Goal: Information Seeking & Learning: Find specific fact

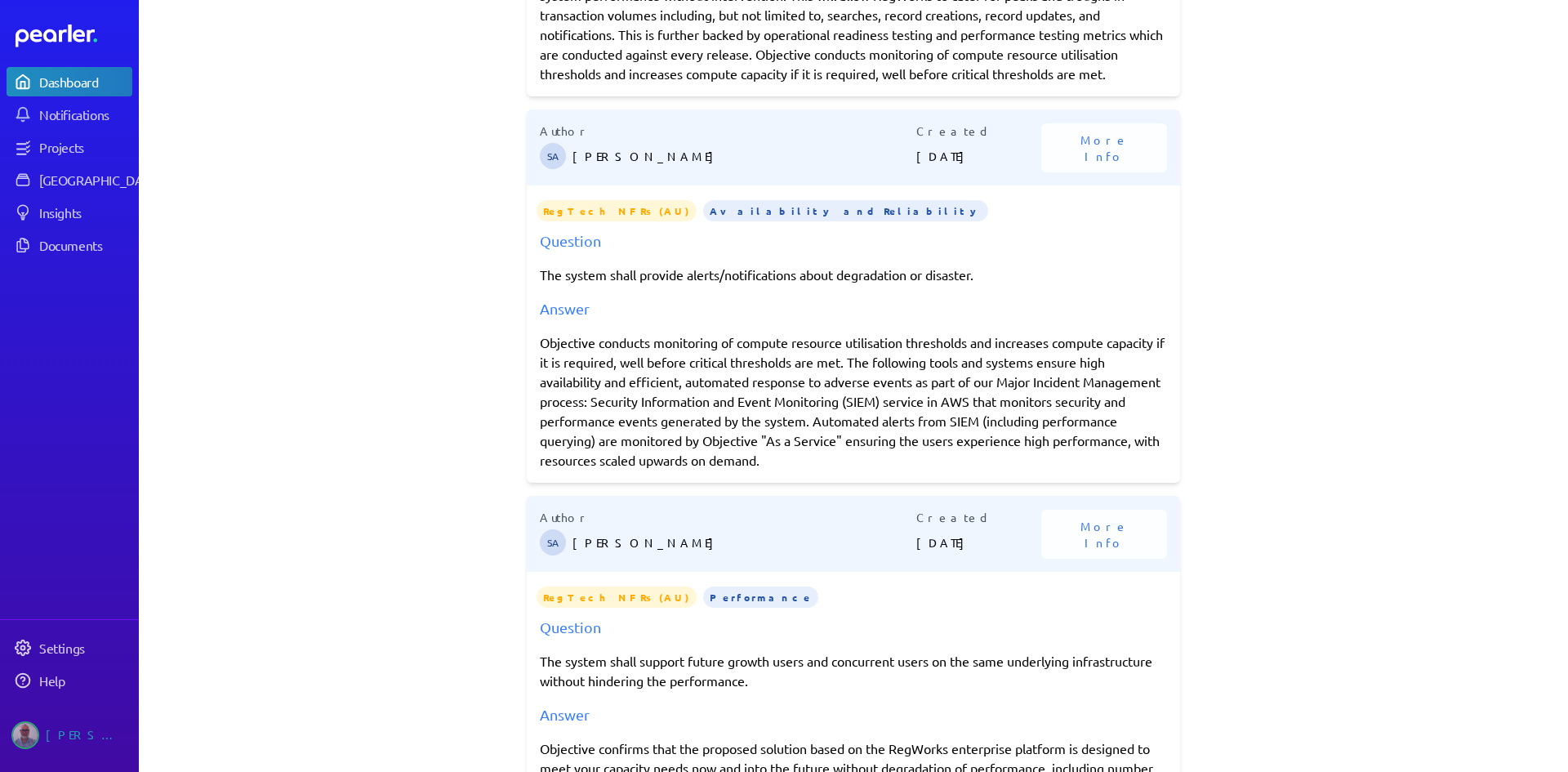
scroll to position [1121, 0]
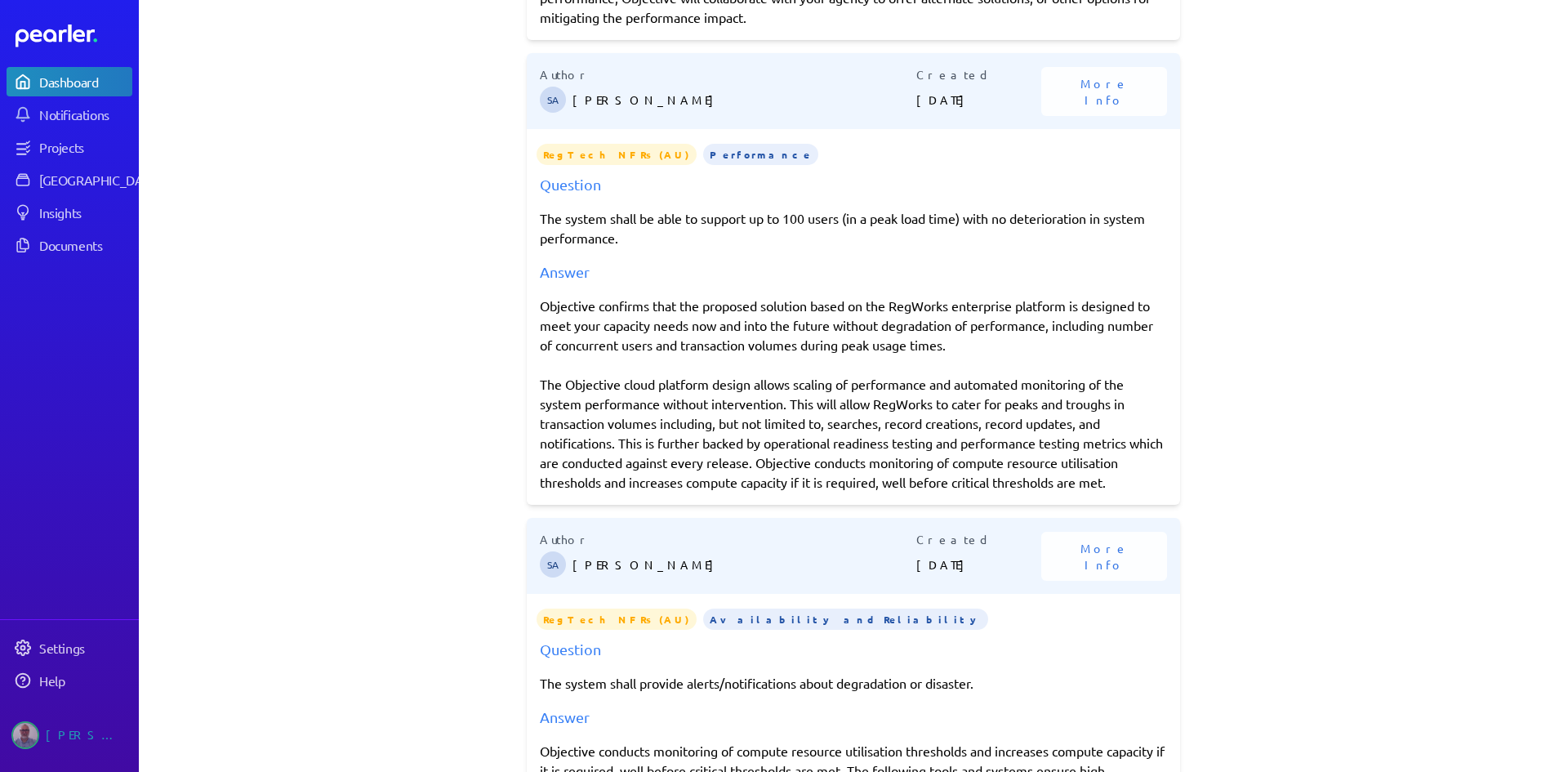
drag, startPoint x: 535, startPoint y: 326, endPoint x: 822, endPoint y: 517, distance: 344.7
click at [822, 491] on div "Objective confirms that the proposed solution based on the RegWorks enterprise …" at bounding box center [853, 393] width 627 height 196
copy div "Objective confirms that the proposed solution based on the RegWorks enterprise …"
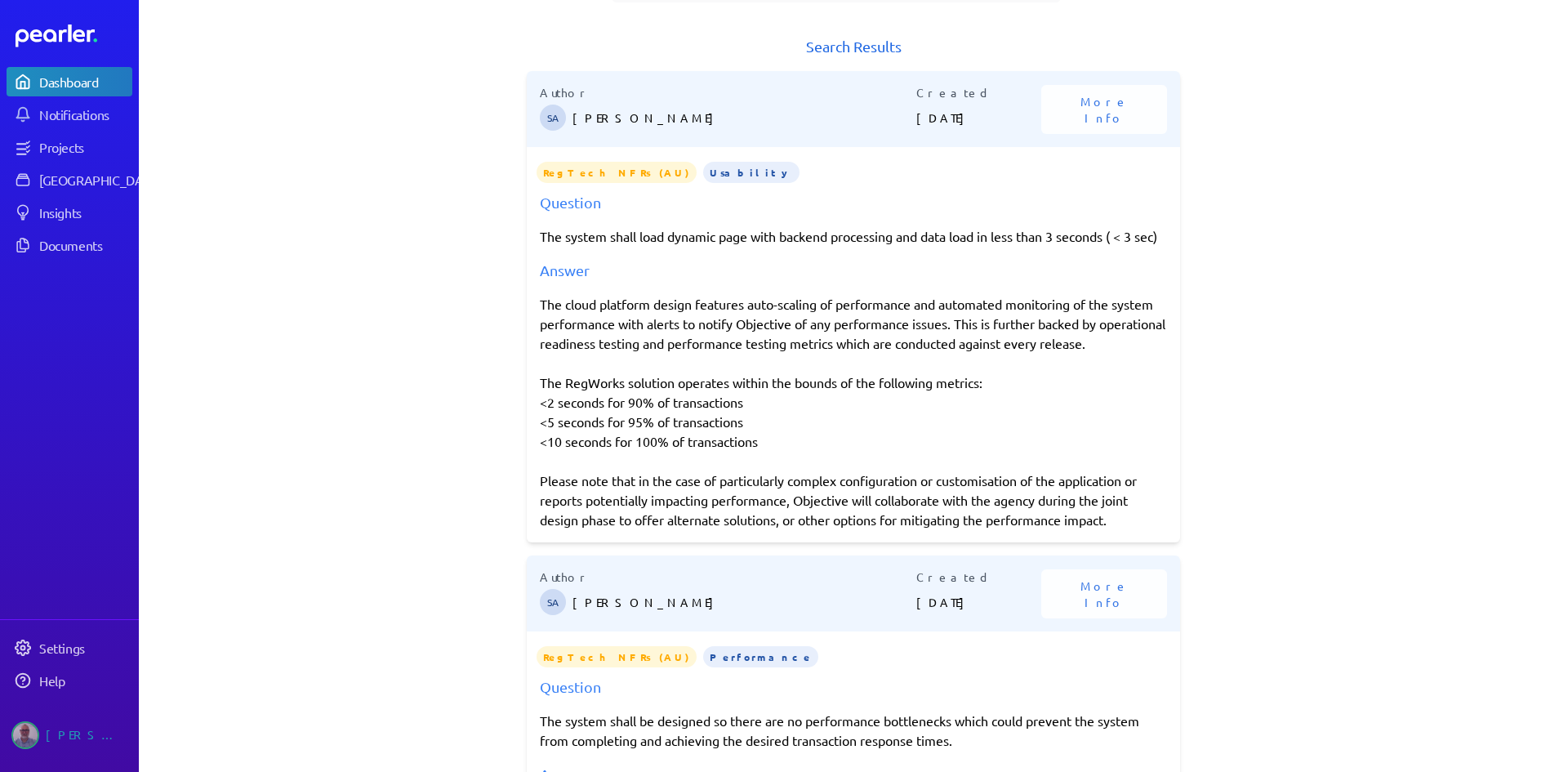
scroll to position [0, 0]
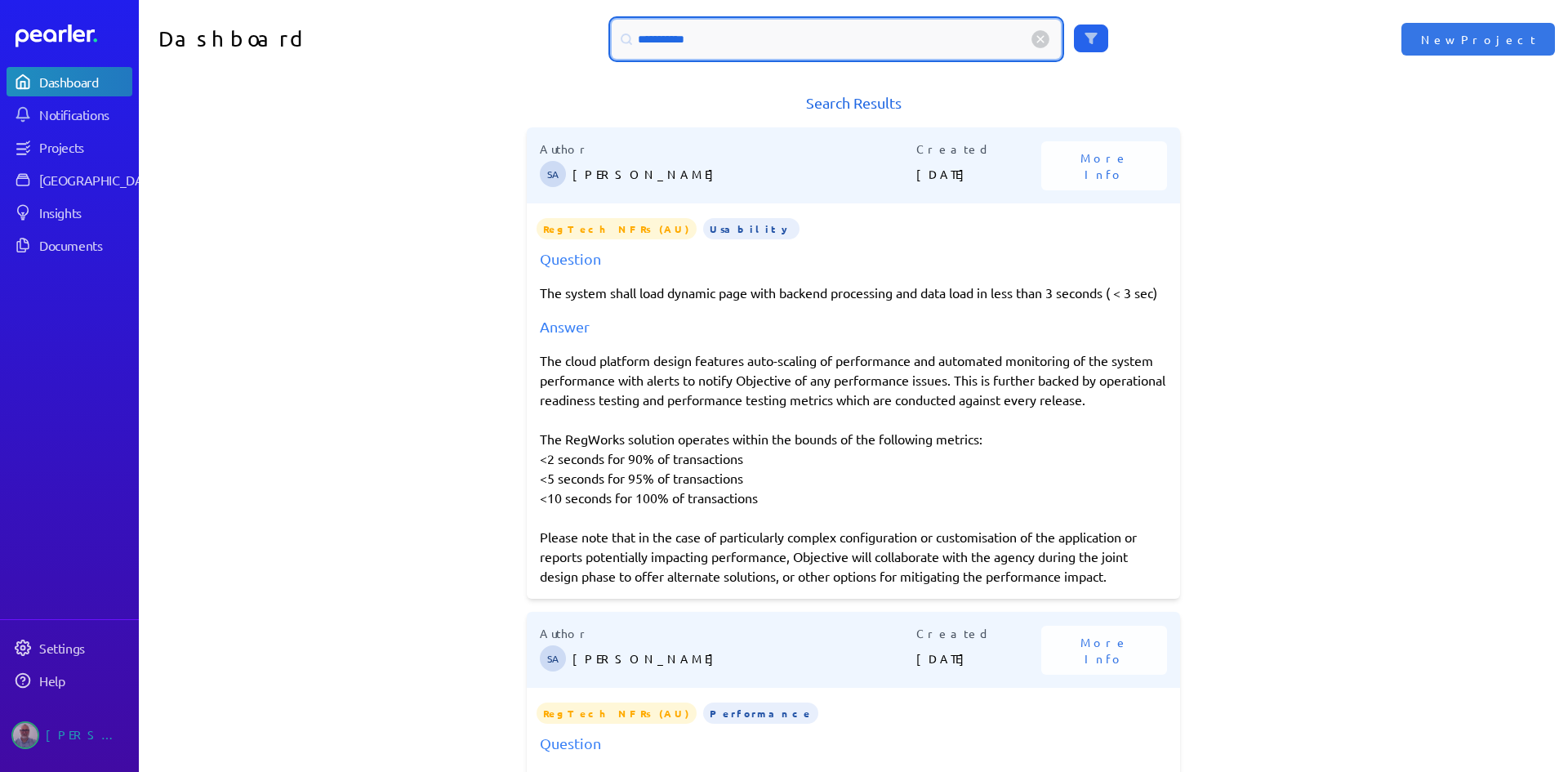
drag, startPoint x: 668, startPoint y: 39, endPoint x: 631, endPoint y: 39, distance: 37.0
click at [631, 39] on div "**********" at bounding box center [836, 39] width 449 height 39
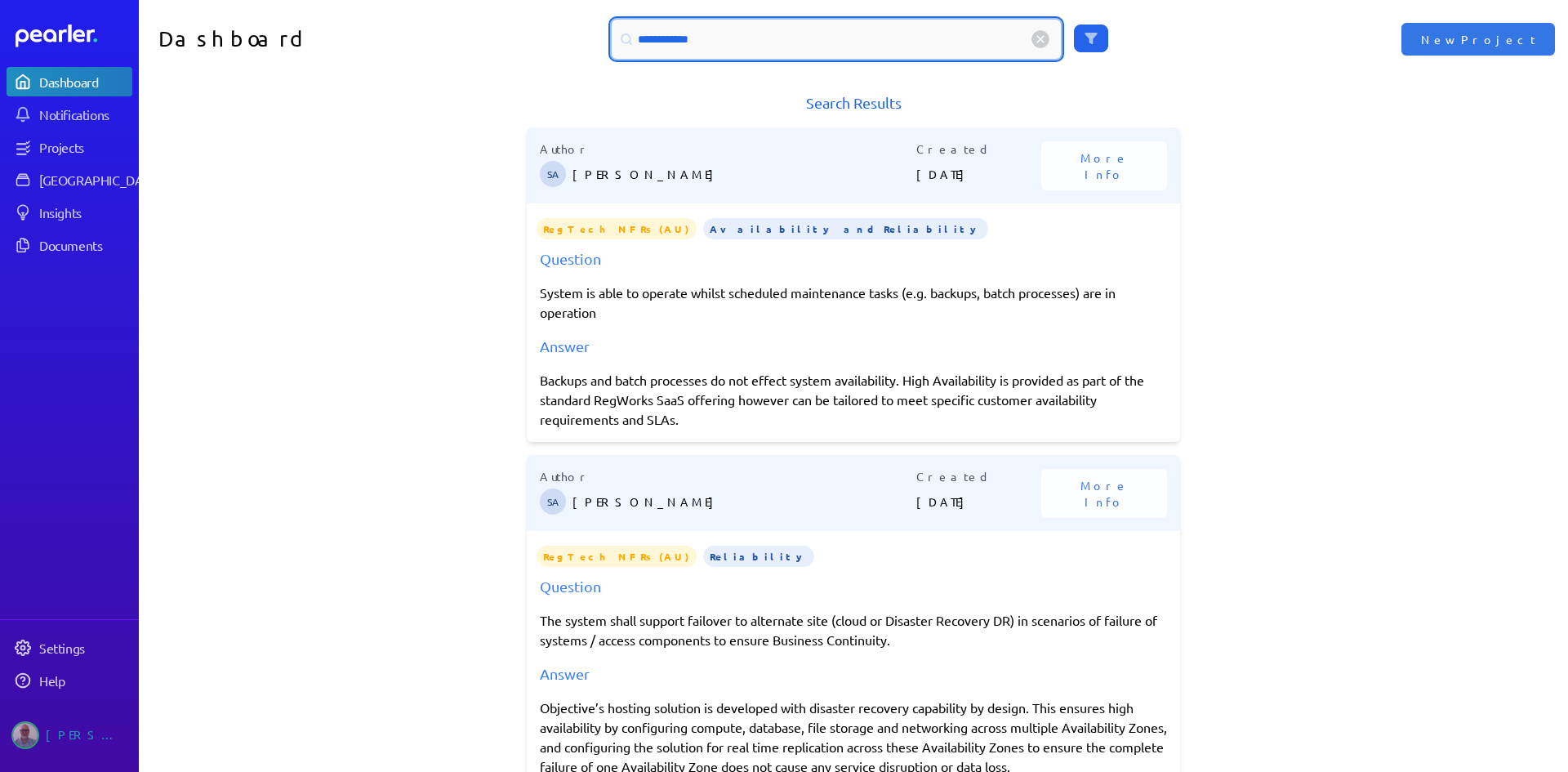
drag, startPoint x: 706, startPoint y: 39, endPoint x: 632, endPoint y: 43, distance: 74.1
click at [632, 43] on div "**********" at bounding box center [836, 39] width 449 height 39
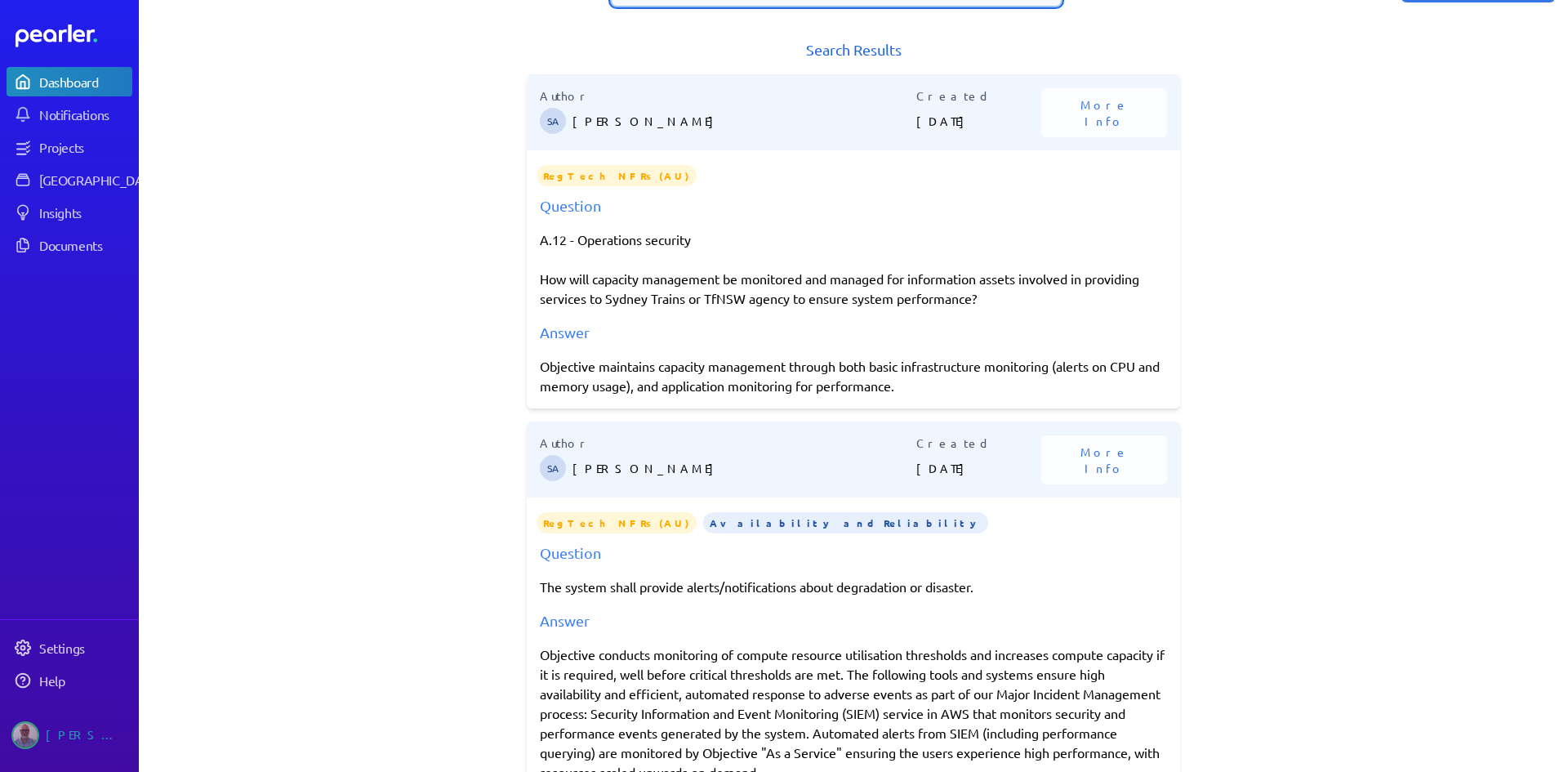
scroll to position [82, 0]
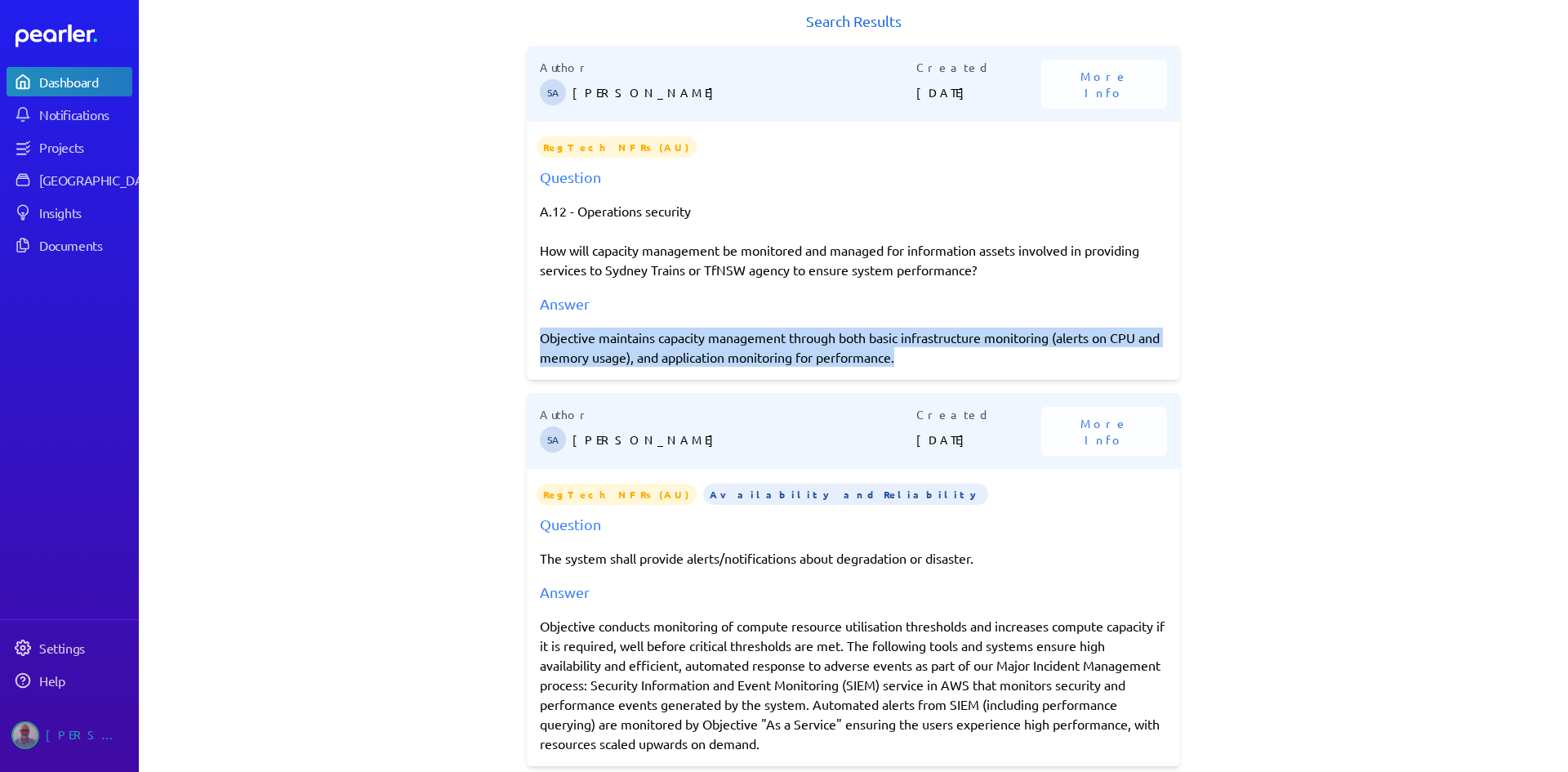
drag, startPoint x: 534, startPoint y: 334, endPoint x: 946, endPoint y: 370, distance: 413.6
click at [946, 370] on div "Author SA [PERSON_NAME] Created [DATE] More Info RegTech NFRs (AU) Question A.1…" at bounding box center [853, 213] width 653 height 334
copy div "Objective maintains capacity management through both basic infrastructure monit…"
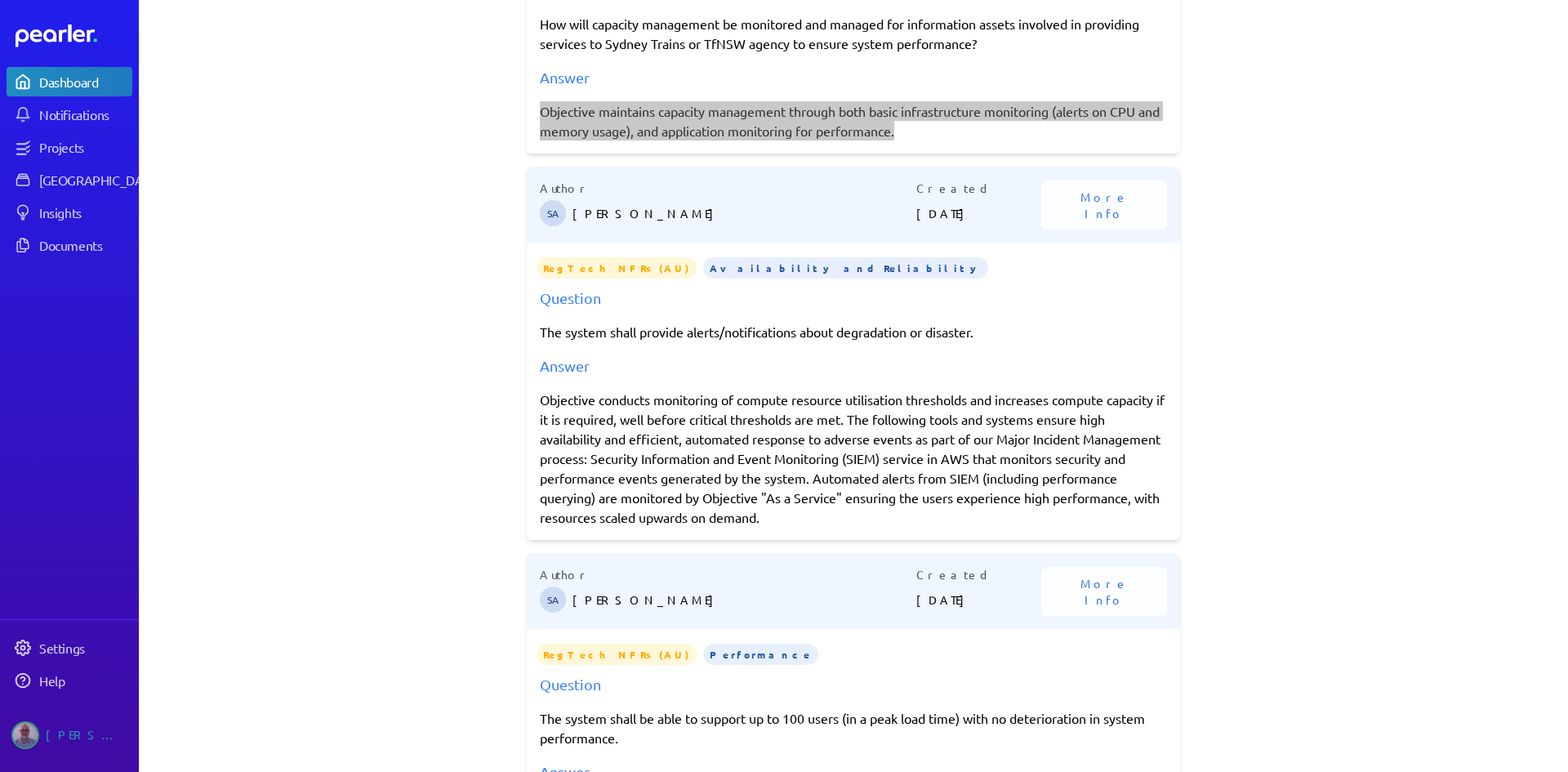
scroll to position [327, 0]
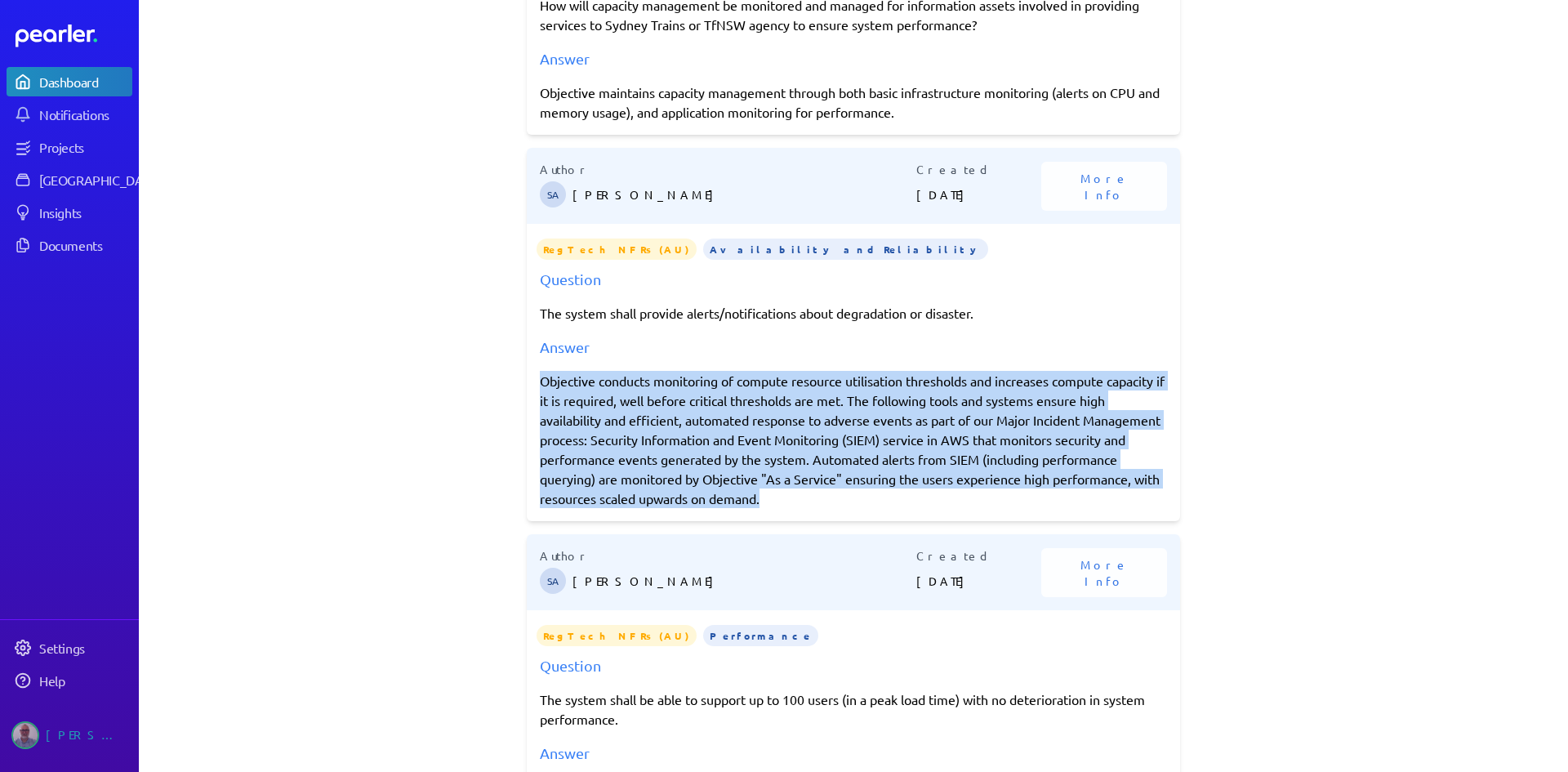
drag, startPoint x: 537, startPoint y: 379, endPoint x: 881, endPoint y: 510, distance: 368.1
click at [881, 510] on div "Author SA [PERSON_NAME] Created [DATE] More Info RegTech NFRs (AU) Availability…" at bounding box center [853, 334] width 653 height 373
copy div "Objective conducts monitoring of compute resource utilisation thresholds and in…"
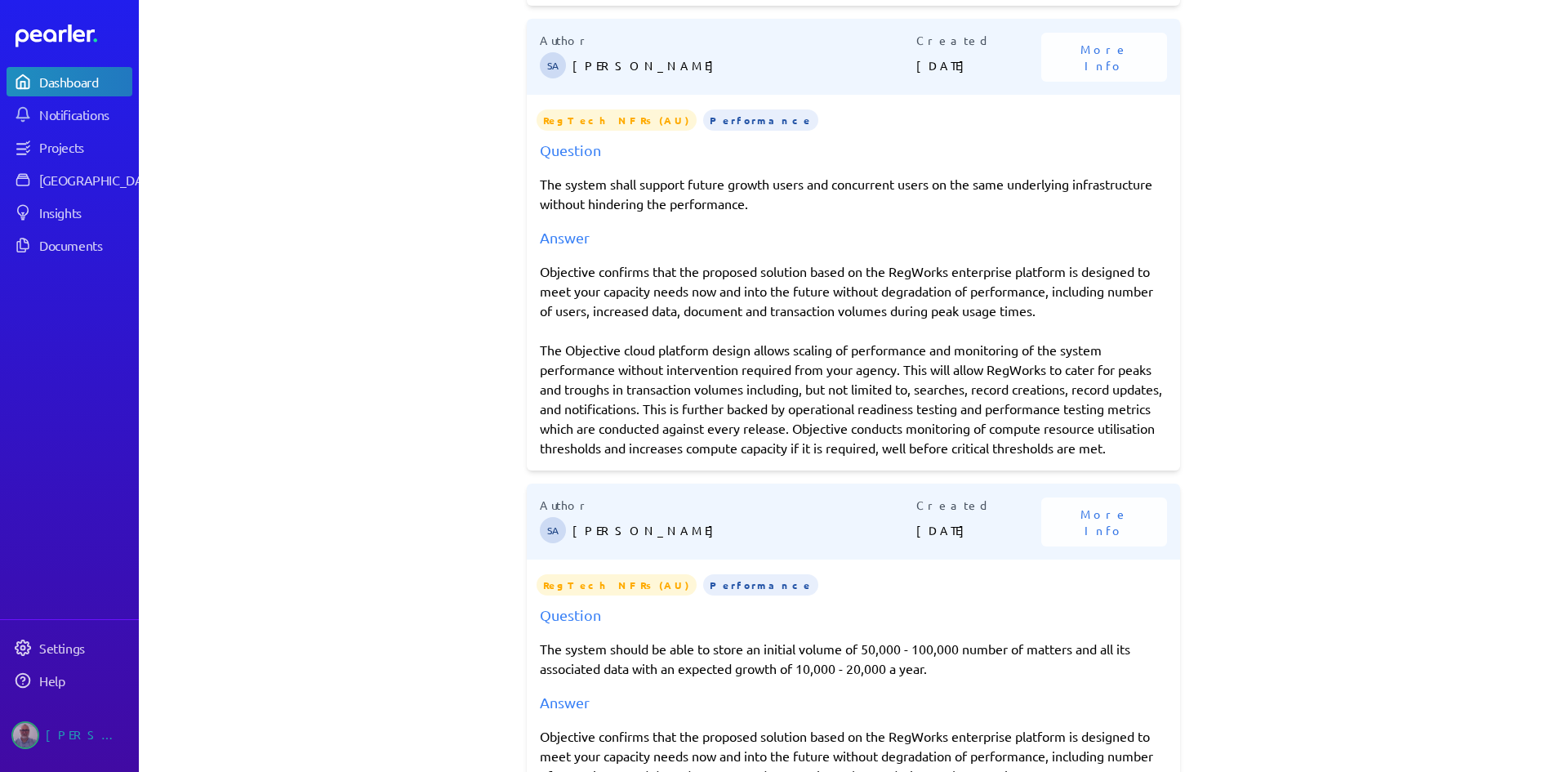
scroll to position [1878, 0]
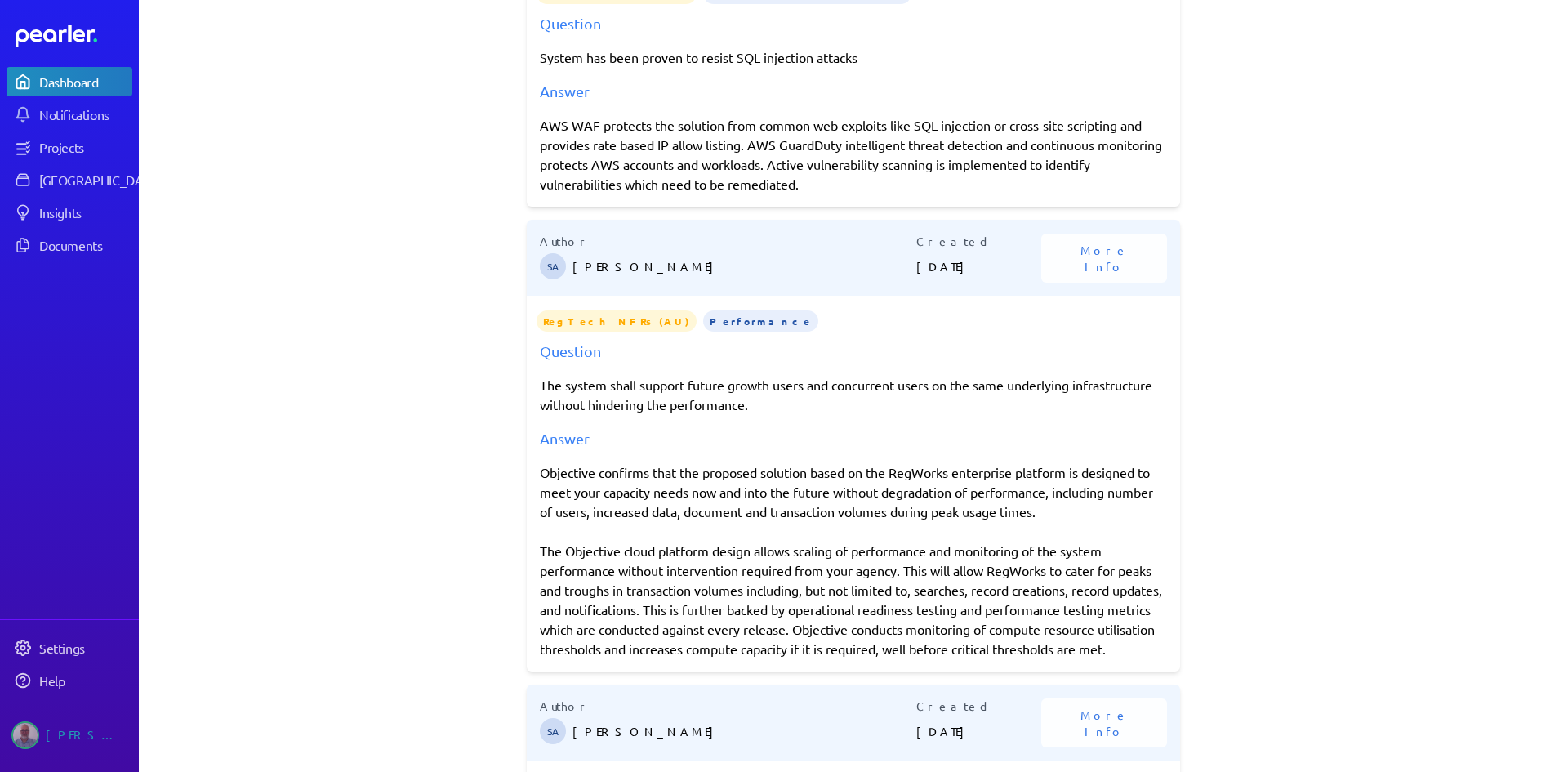
click at [320, 251] on div "**********" at bounding box center [853, 386] width 1428 height 772
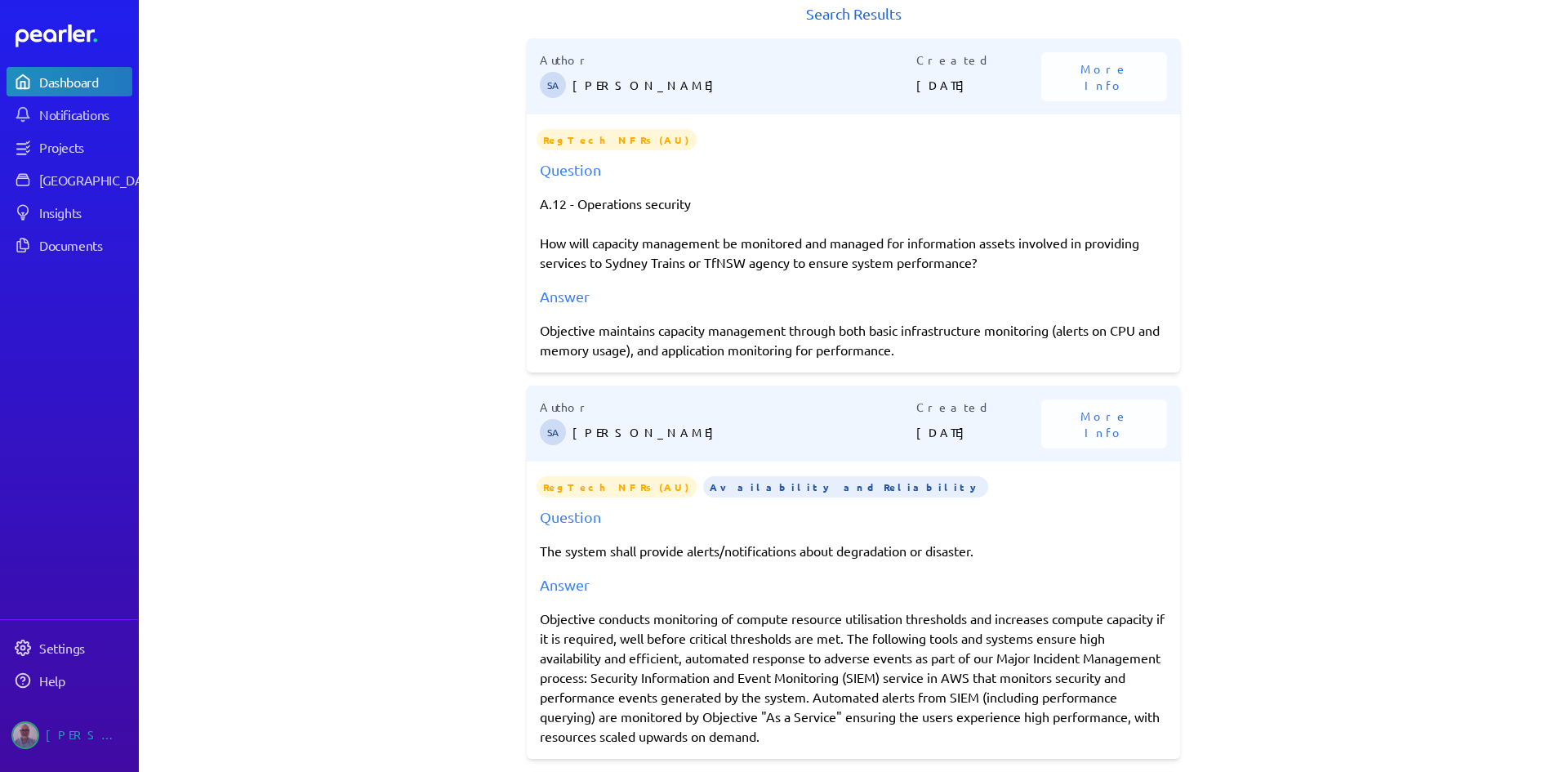
scroll to position [0, 0]
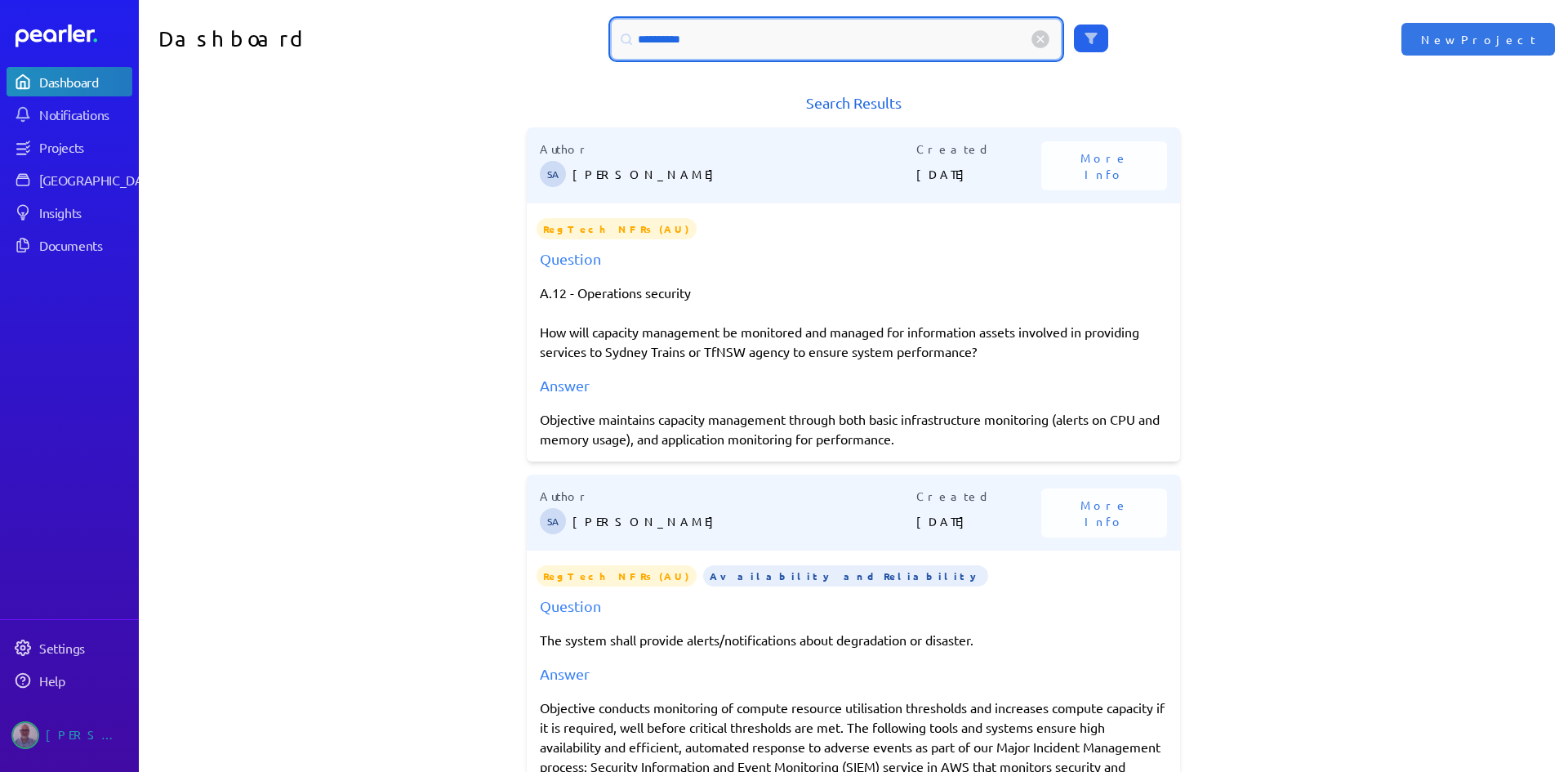
drag, startPoint x: 710, startPoint y: 32, endPoint x: 589, endPoint y: 48, distance: 122.1
click at [589, 48] on div "**********" at bounding box center [853, 39] width 714 height 39
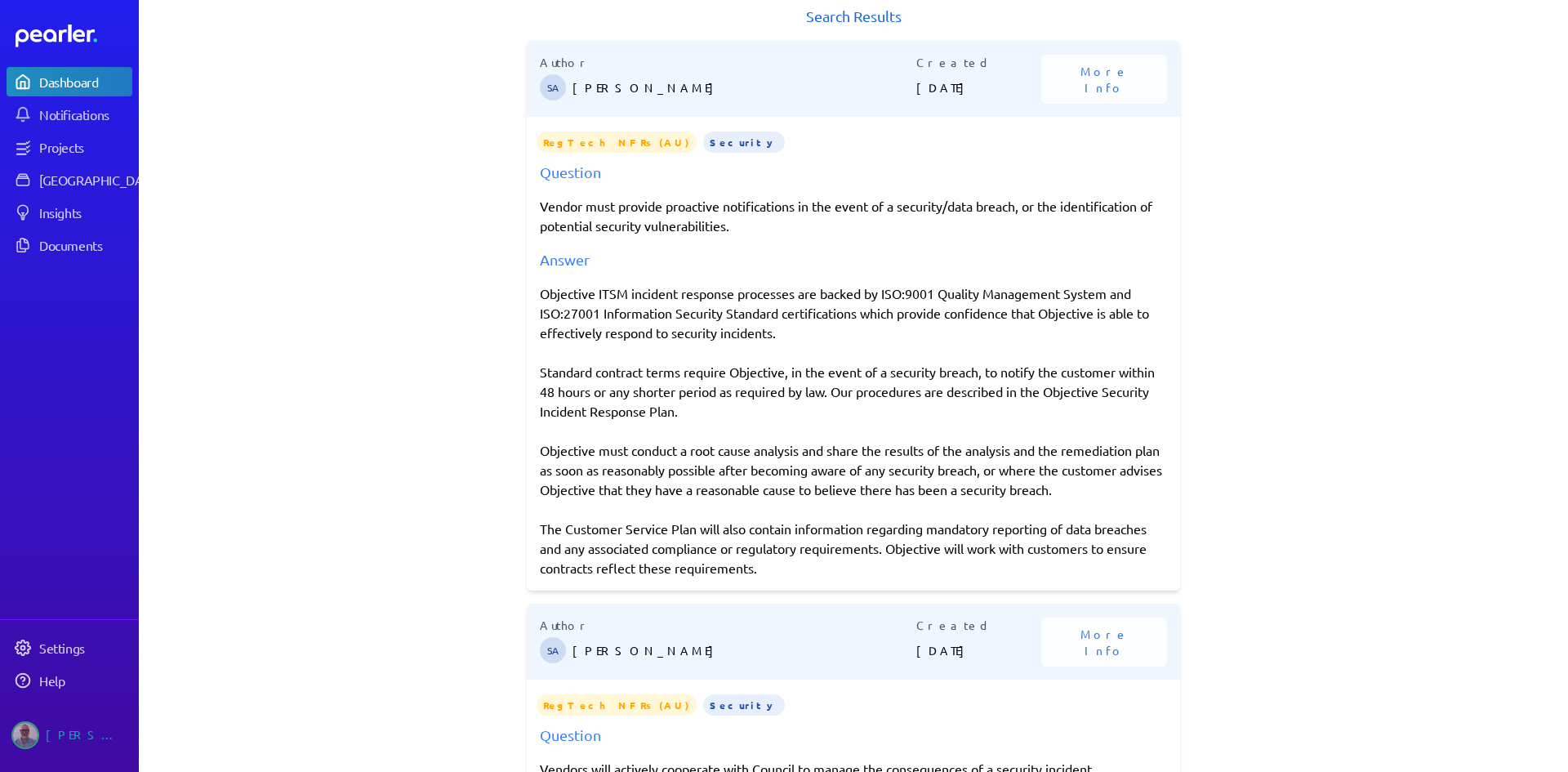
scroll to position [164, 0]
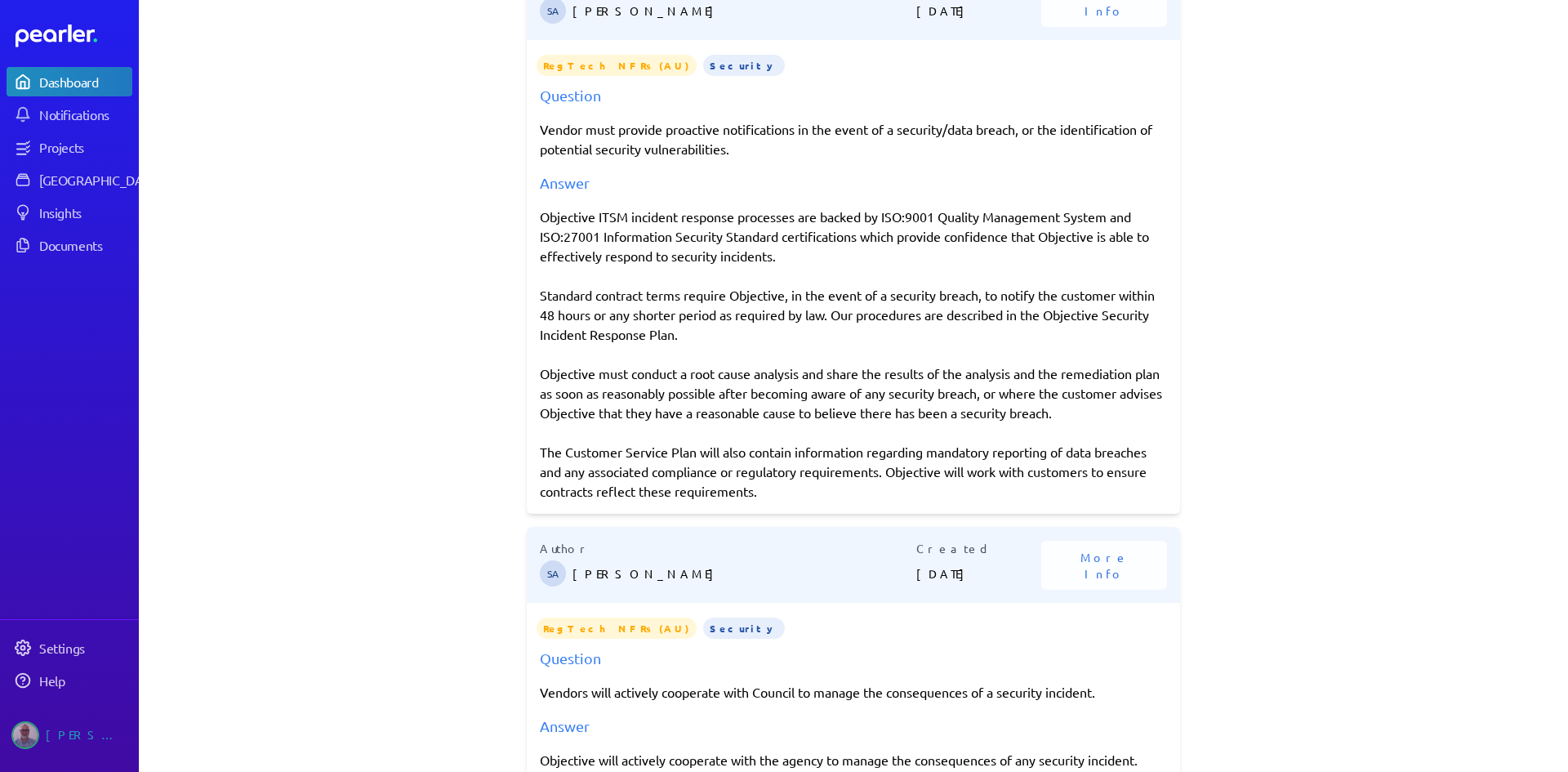
type input "**********"
click at [539, 217] on div "Objective ITSM incident response processes are backed by ISO:9001 Quality Manag…" at bounding box center [853, 353] width 627 height 294
drag, startPoint x: 536, startPoint y: 215, endPoint x: 790, endPoint y: 491, distance: 375.1
click at [790, 491] on div "Objective ITSM incident response processes are backed by ISO:9001 Quality Manag…" at bounding box center [853, 353] width 627 height 294
copy div "Objective ITSM incident response processes are backed by ISO:9001 Quality Manag…"
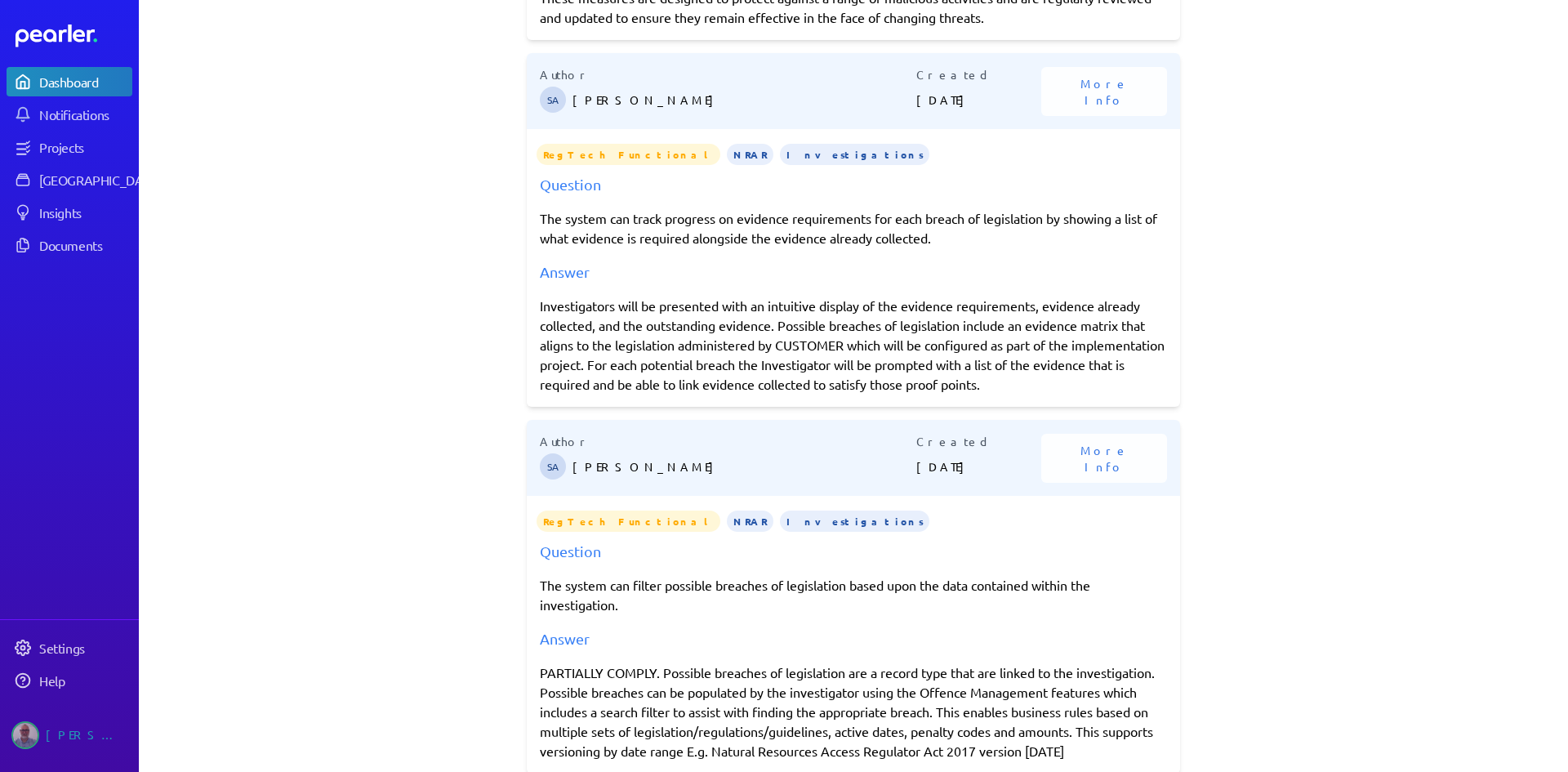
scroll to position [4008, 0]
